Goal: Task Accomplishment & Management: Manage account settings

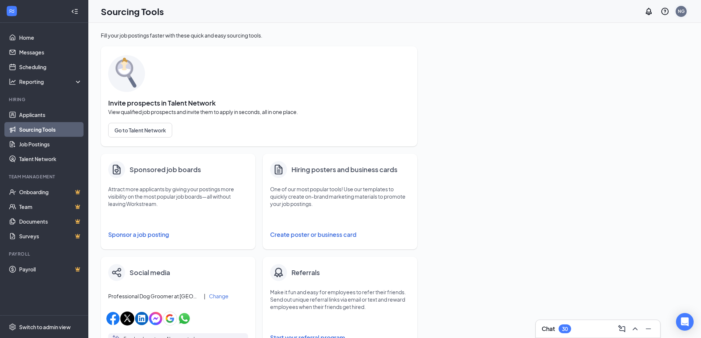
click at [684, 11] on div "NG" at bounding box center [681, 11] width 7 height 6
click at [639, 101] on link "Switch account" at bounding box center [623, 102] width 37 height 7
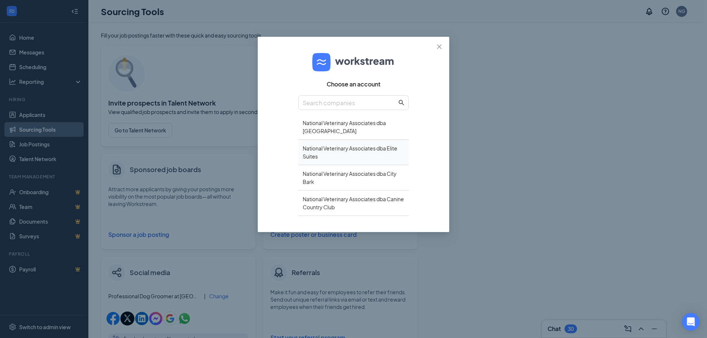
click at [341, 155] on div "National Veterinary Associates dba Elite Suites" at bounding box center [353, 152] width 110 height 25
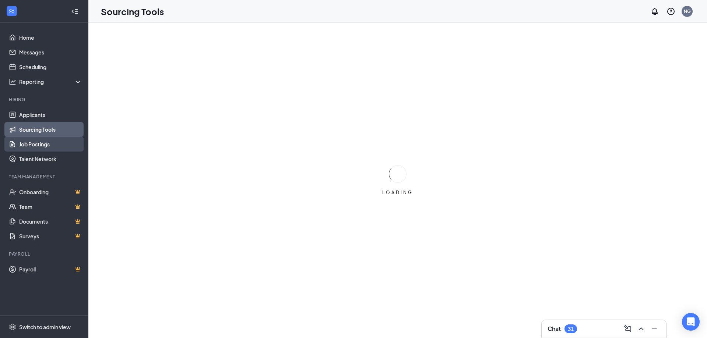
click at [40, 143] on link "Job Postings" at bounding box center [50, 144] width 63 height 15
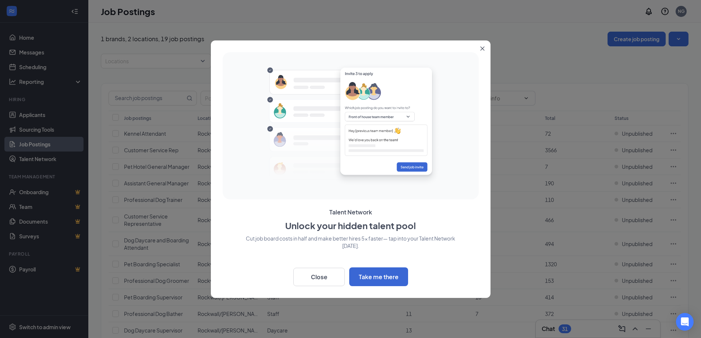
click at [483, 48] on icon "Close" at bounding box center [482, 48] width 4 height 4
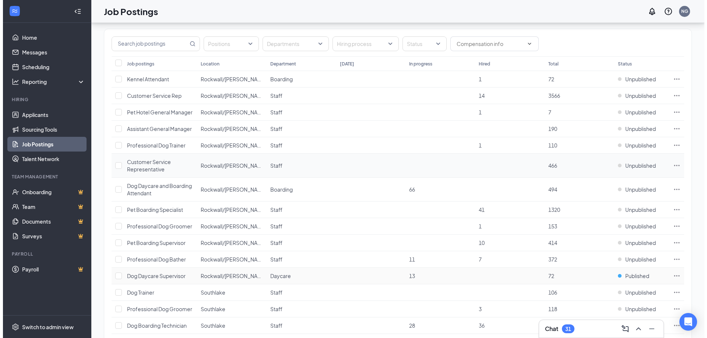
scroll to position [18, 0]
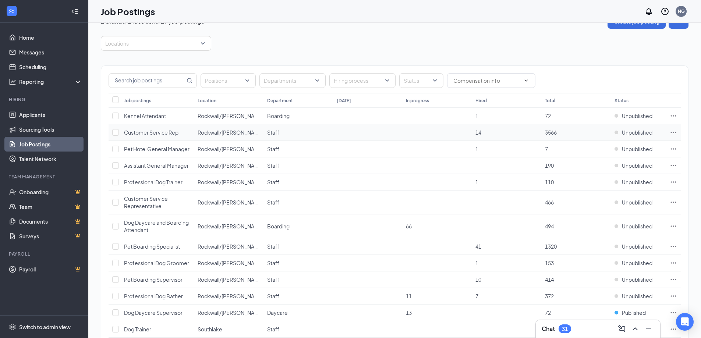
click at [672, 130] on icon "Ellipses" at bounding box center [673, 132] width 7 height 7
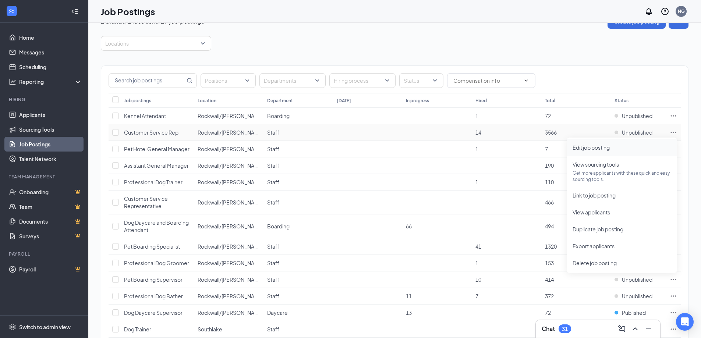
click at [596, 145] on span "Edit job posting" at bounding box center [591, 147] width 37 height 7
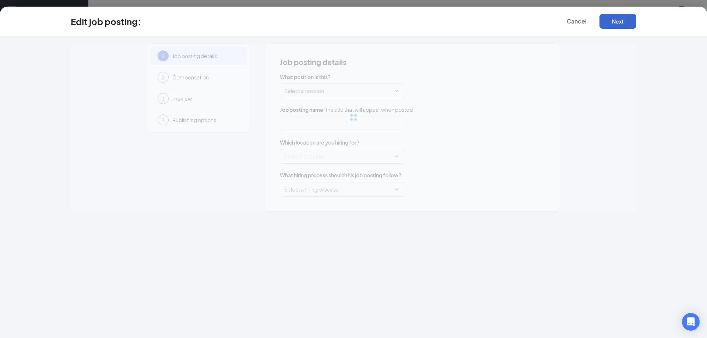
type input "Customer Service Rep"
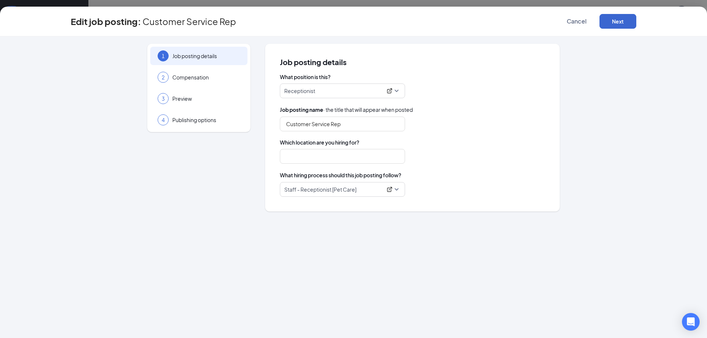
type input "Rockwall/Heath"
click at [608, 26] on button "Next" at bounding box center [617, 21] width 37 height 15
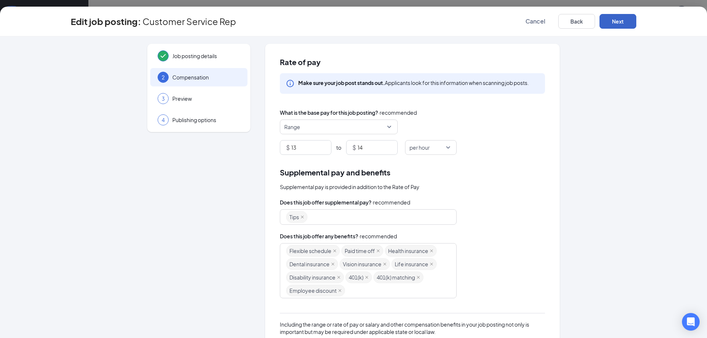
click at [608, 26] on button "Next" at bounding box center [617, 21] width 37 height 15
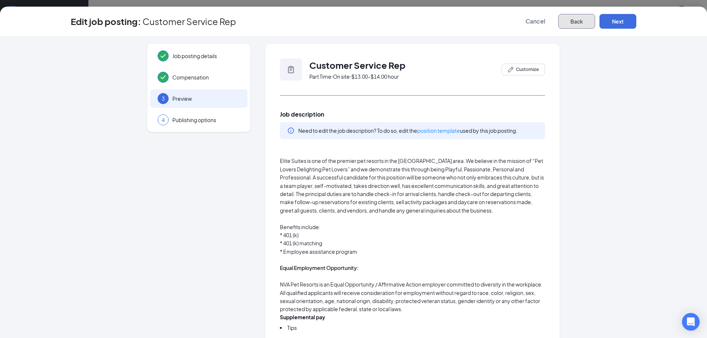
click at [579, 25] on button "Back" at bounding box center [576, 21] width 37 height 15
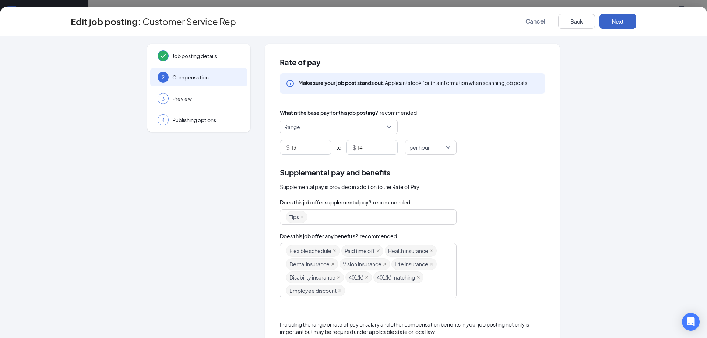
click at [615, 21] on button "Next" at bounding box center [617, 21] width 37 height 15
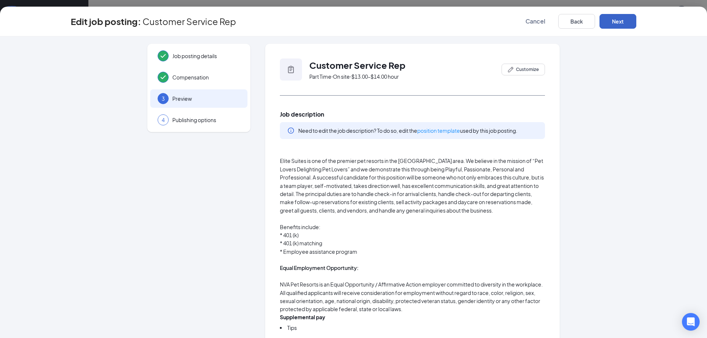
click at [607, 25] on button "Next" at bounding box center [617, 21] width 37 height 15
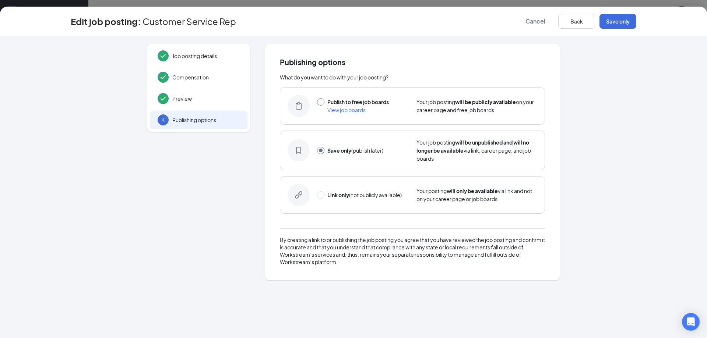
click at [320, 106] on label at bounding box center [320, 102] width 7 height 8
click at [320, 106] on input "radio" at bounding box center [320, 101] width 7 height 7
radio input "true"
radio input "false"
click at [617, 19] on button "Publish" at bounding box center [617, 21] width 37 height 15
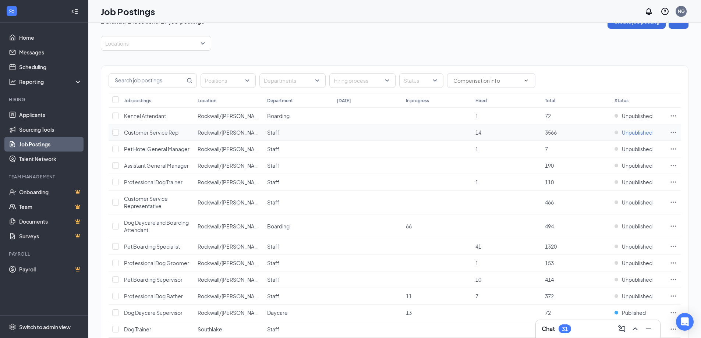
click at [645, 131] on span "Unpublished" at bounding box center [637, 132] width 31 height 7
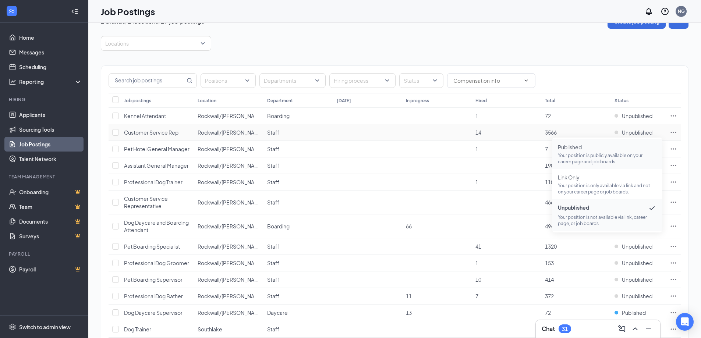
click at [604, 147] on span "Published" at bounding box center [607, 147] width 99 height 7
